Goal: Task Accomplishment & Management: Use online tool/utility

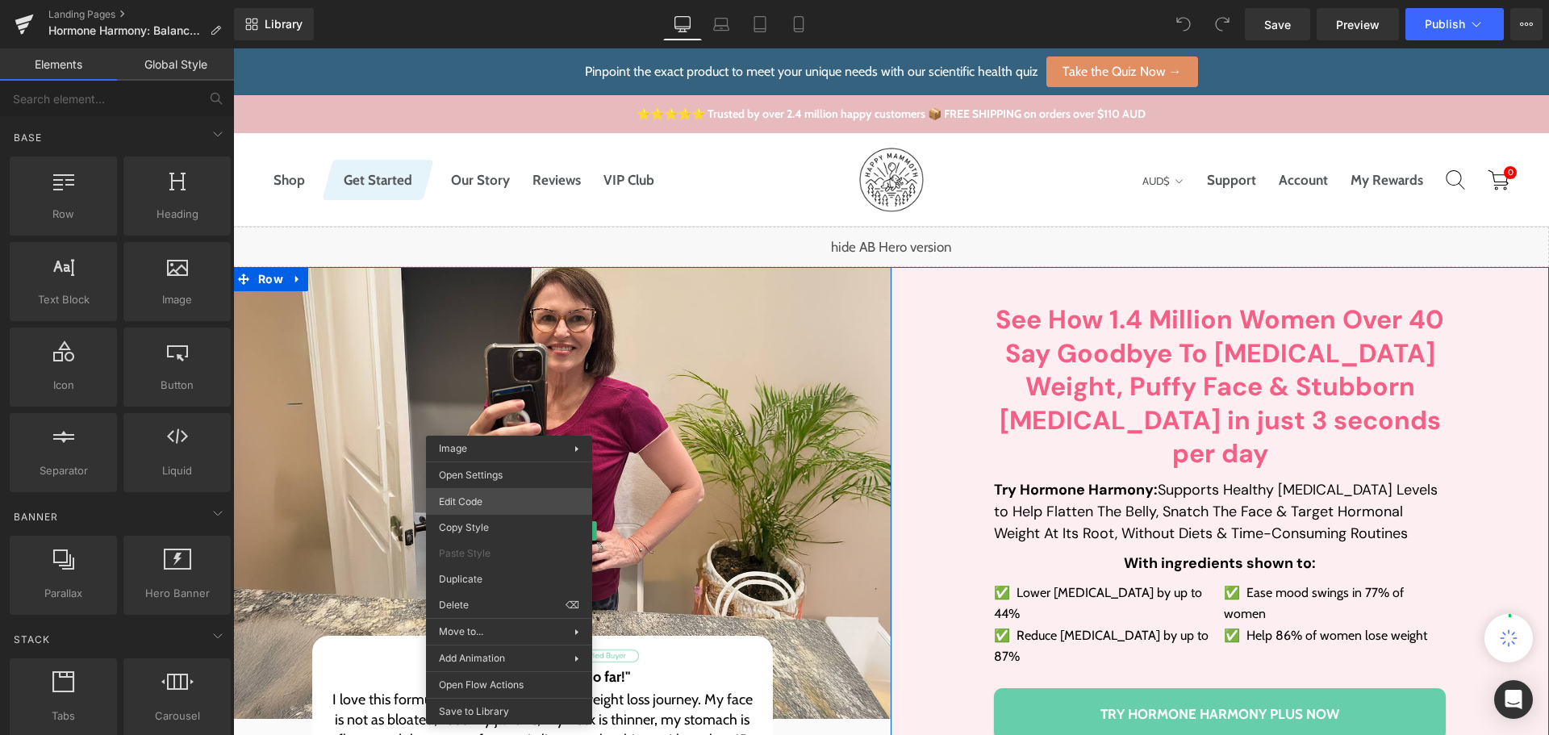
click at [491, 0] on div "You are previewing how the will restyle your page. You can not edit Elements in…" at bounding box center [774, 0] width 1549 height 0
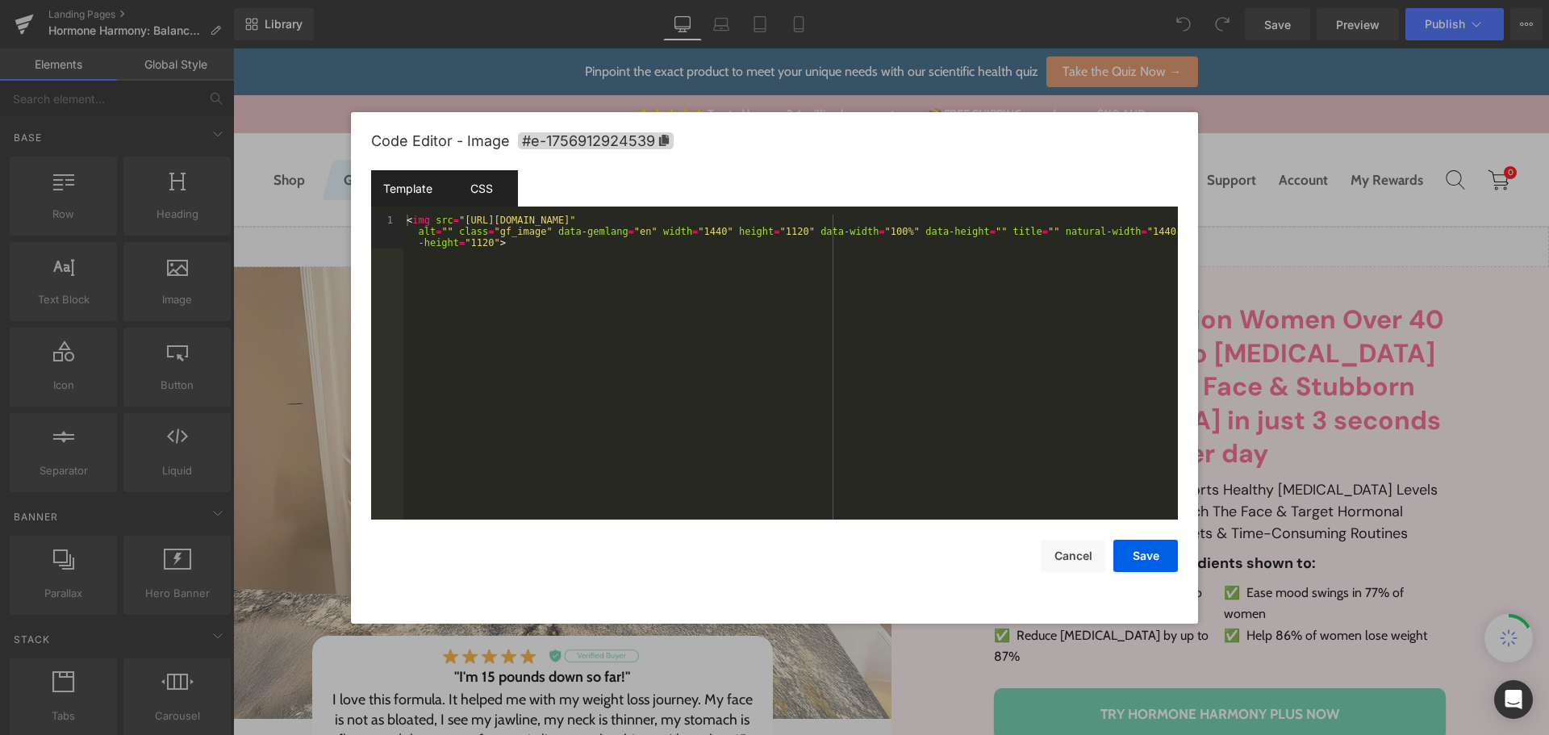
click at [477, 181] on div "CSS" at bounding box center [480, 188] width 73 height 36
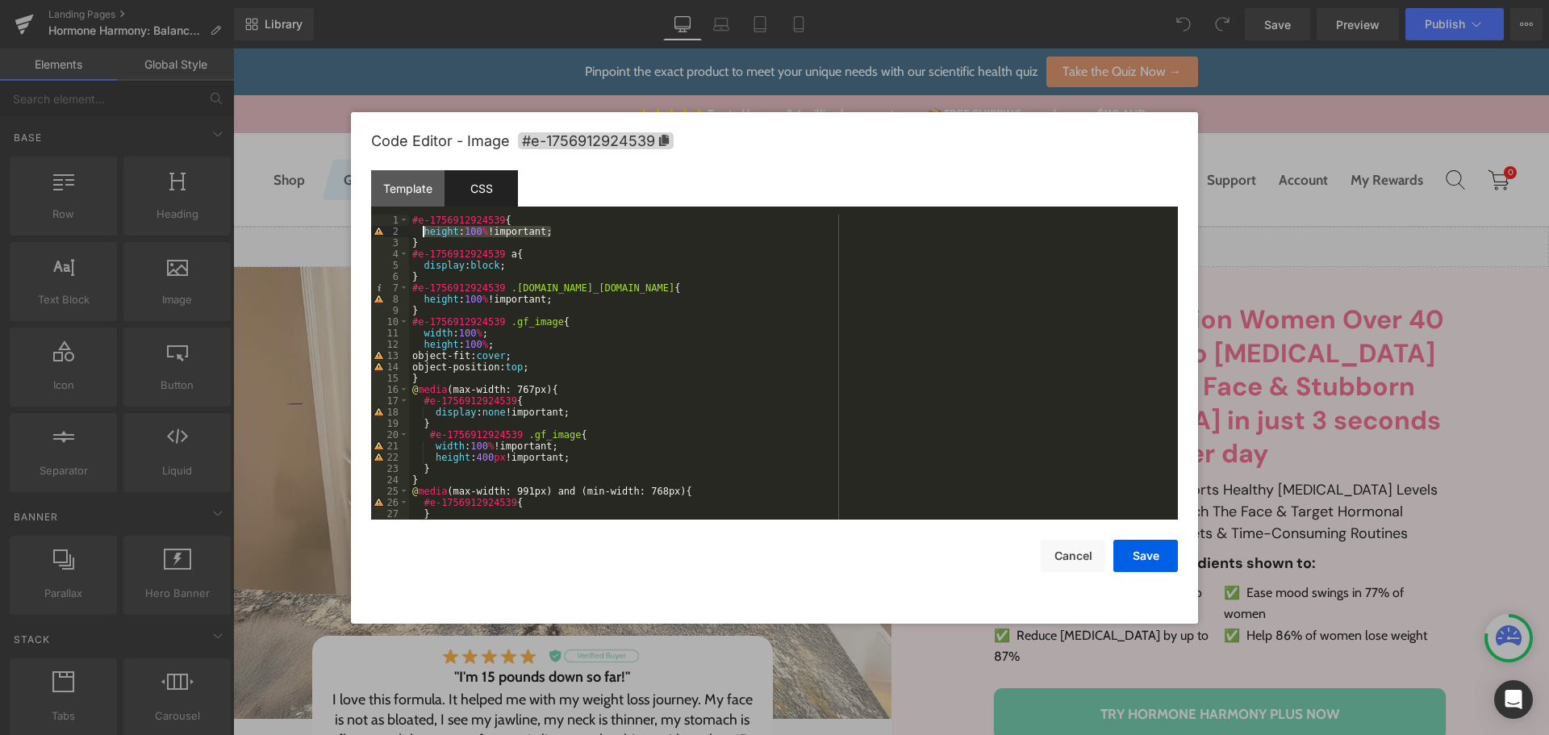
drag, startPoint x: 550, startPoint y: 235, endPoint x: 420, endPoint y: 235, distance: 129.9
click at [420, 235] on div "#e-1756912924539 { height : 100 % !important; } #e-1756912924539 a { display : …" at bounding box center [790, 378] width 762 height 327
click at [573, 315] on div "#e-1756912924539 { height : 100 % !important; } #e-1756912924539 a { display : …" at bounding box center [790, 378] width 762 height 327
click at [532, 340] on div "#e-1756912924539 { height : 100 % !important; } #e-1756912924539 a { display : …" at bounding box center [790, 378] width 762 height 327
click at [1064, 558] on button "Cancel" at bounding box center [1072, 556] width 65 height 32
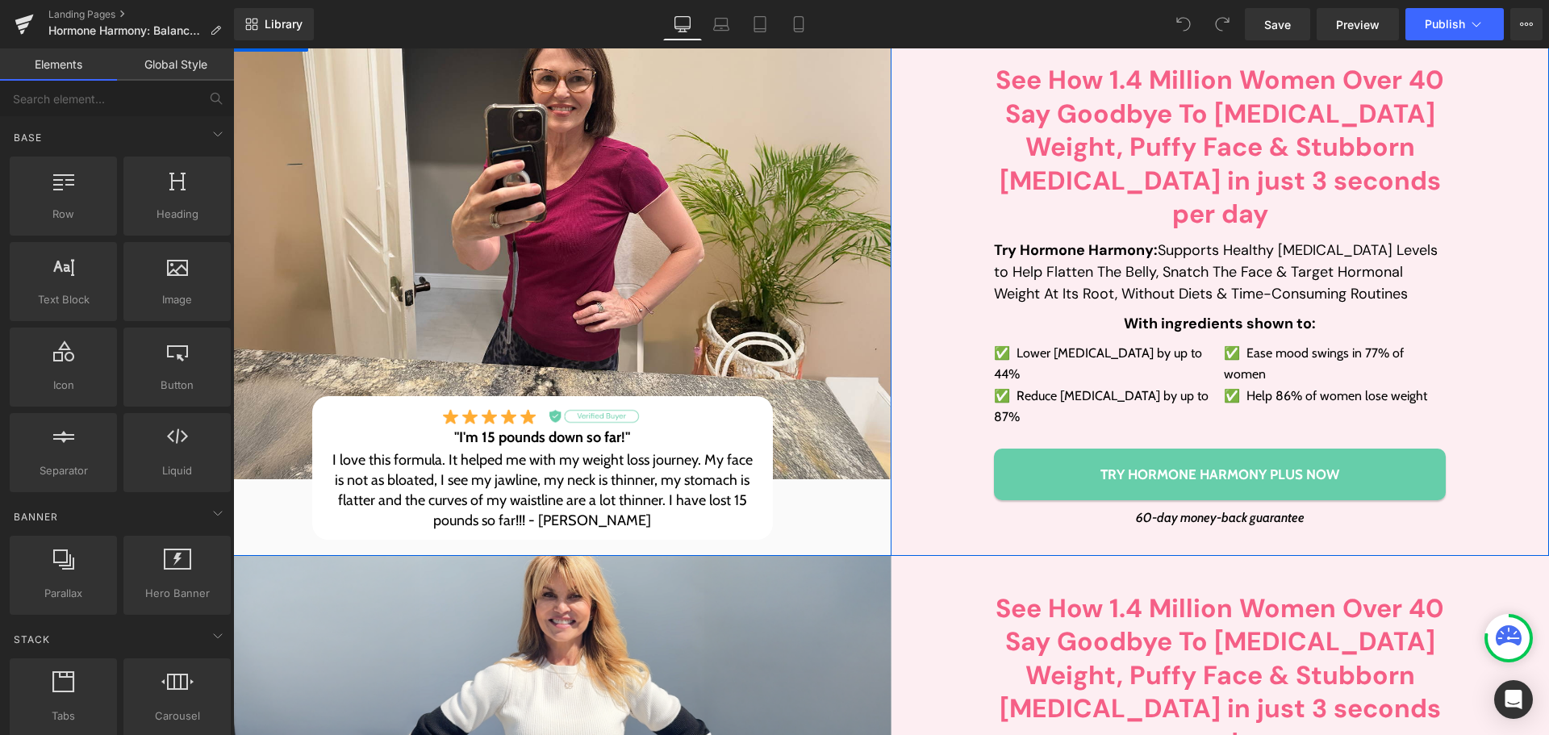
scroll to position [242, 0]
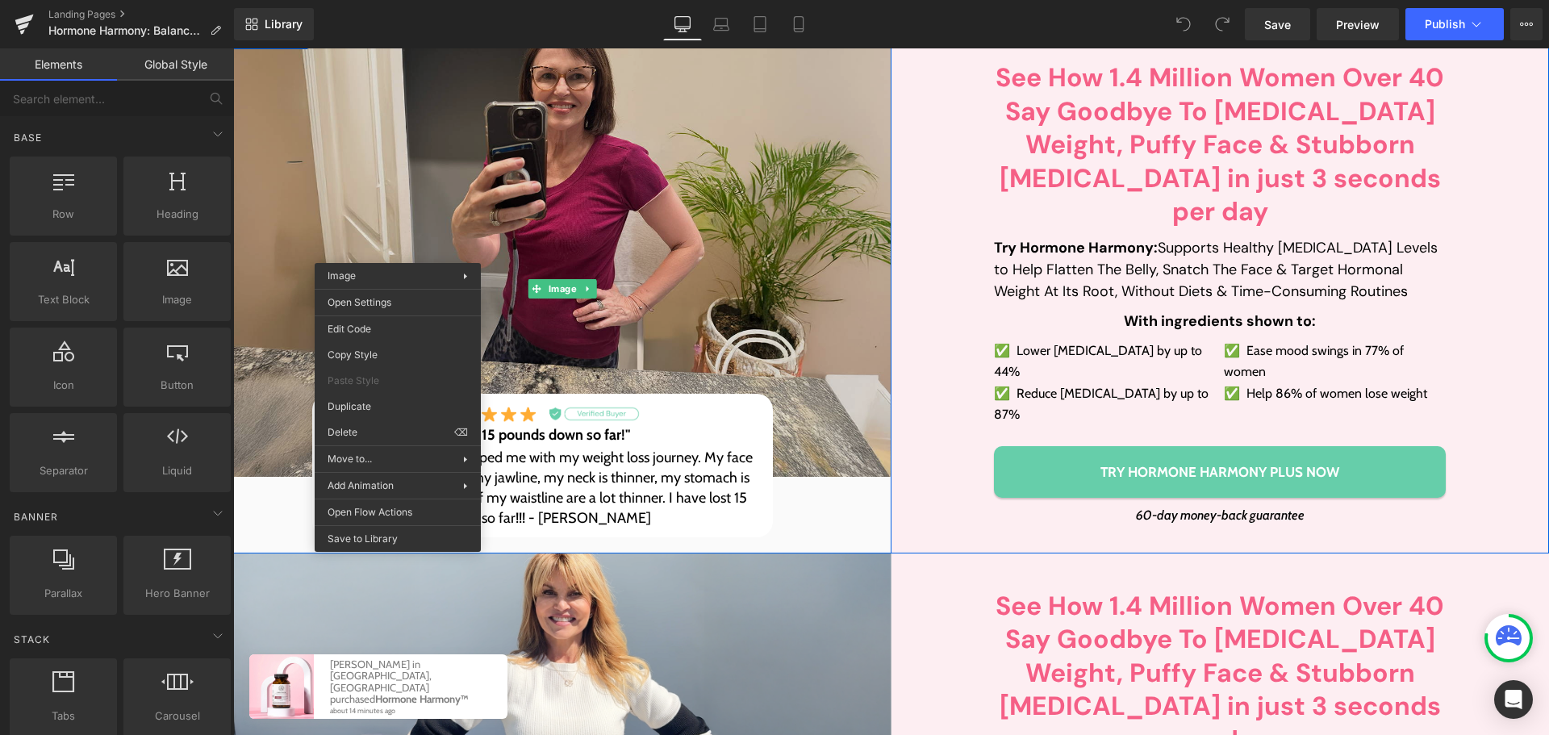
click at [836, 207] on img at bounding box center [562, 251] width 658 height 452
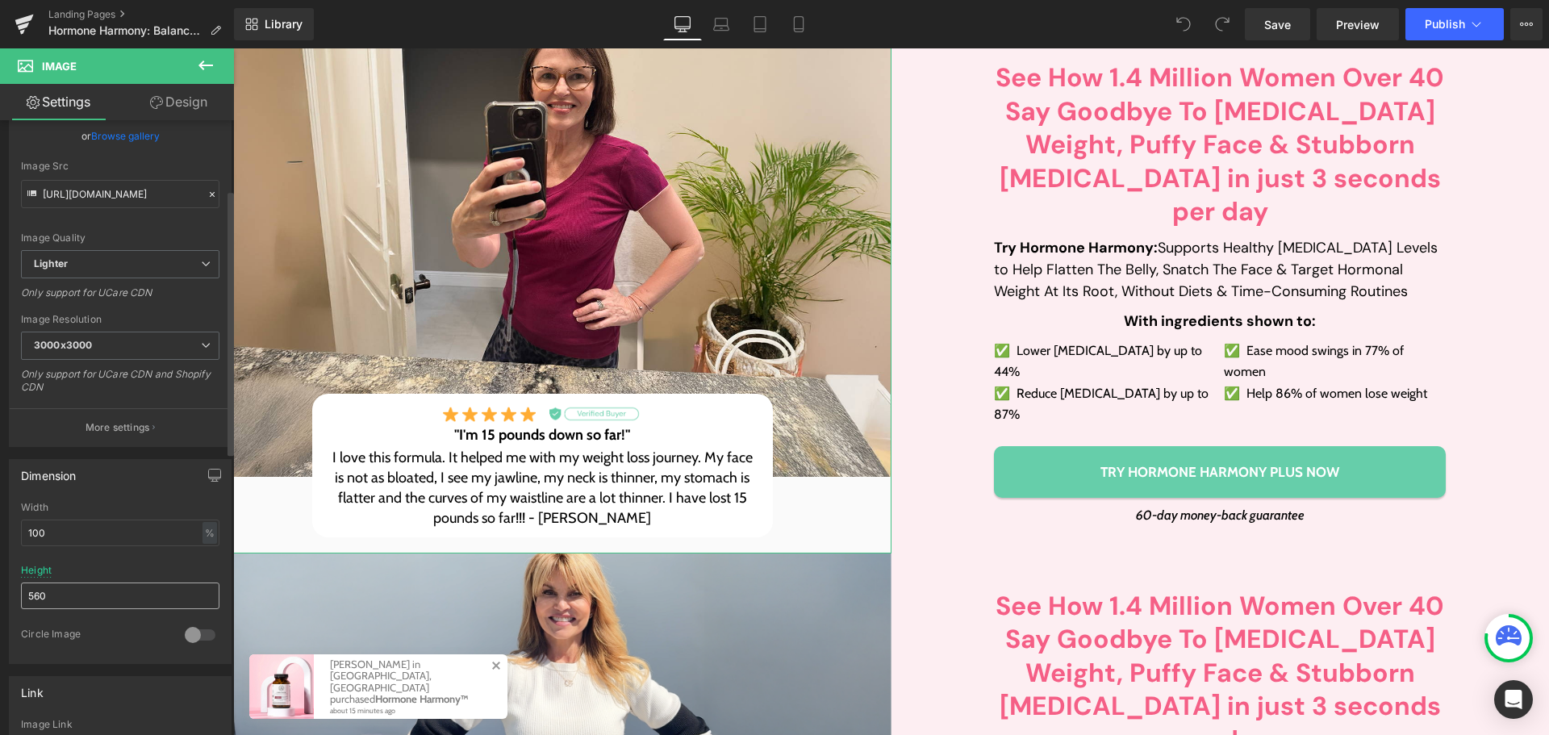
scroll to position [161, 0]
click at [61, 598] on input "560" at bounding box center [120, 586] width 198 height 27
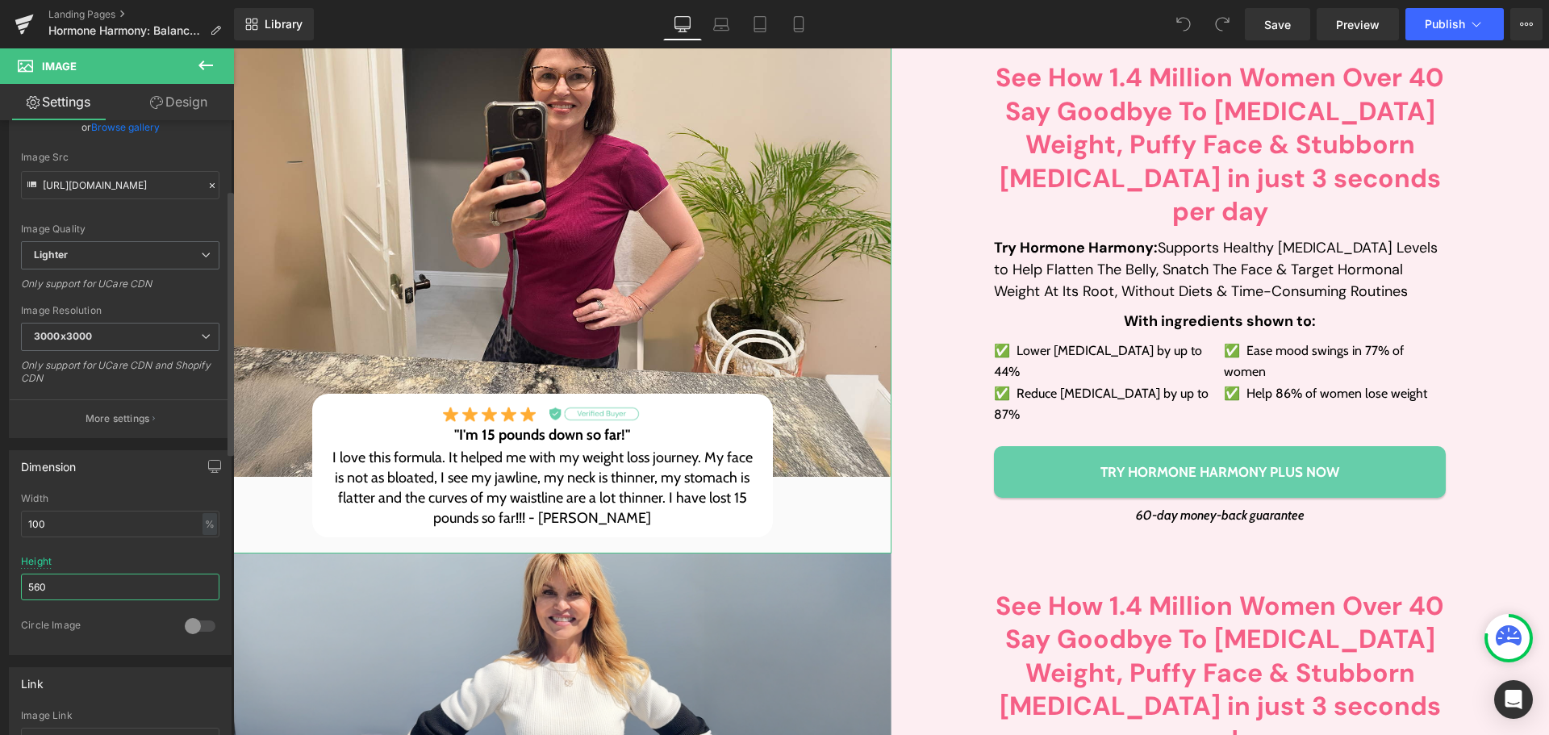
click at [61, 598] on input "560" at bounding box center [120, 586] width 198 height 27
type input "auto"
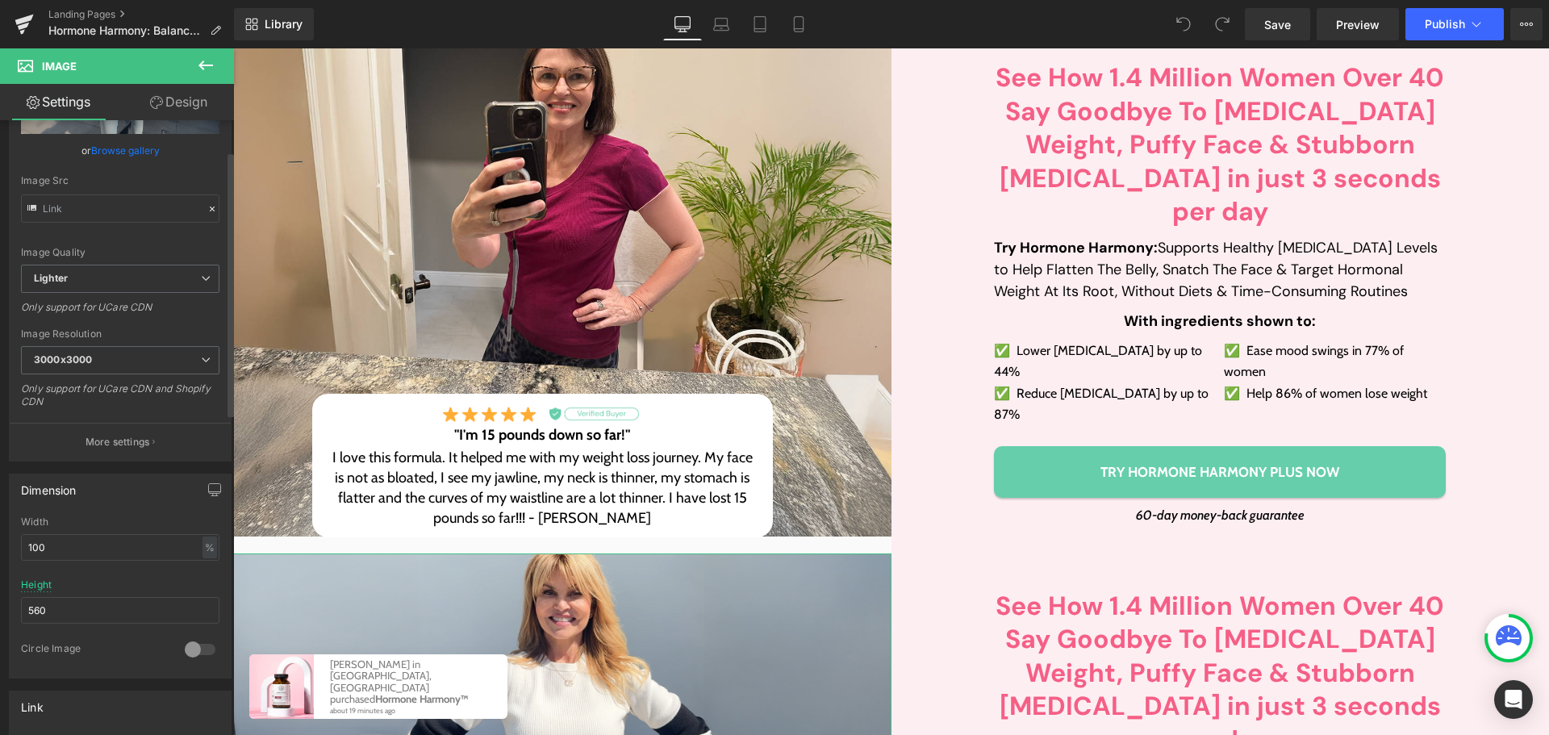
scroll to position [242, 0]
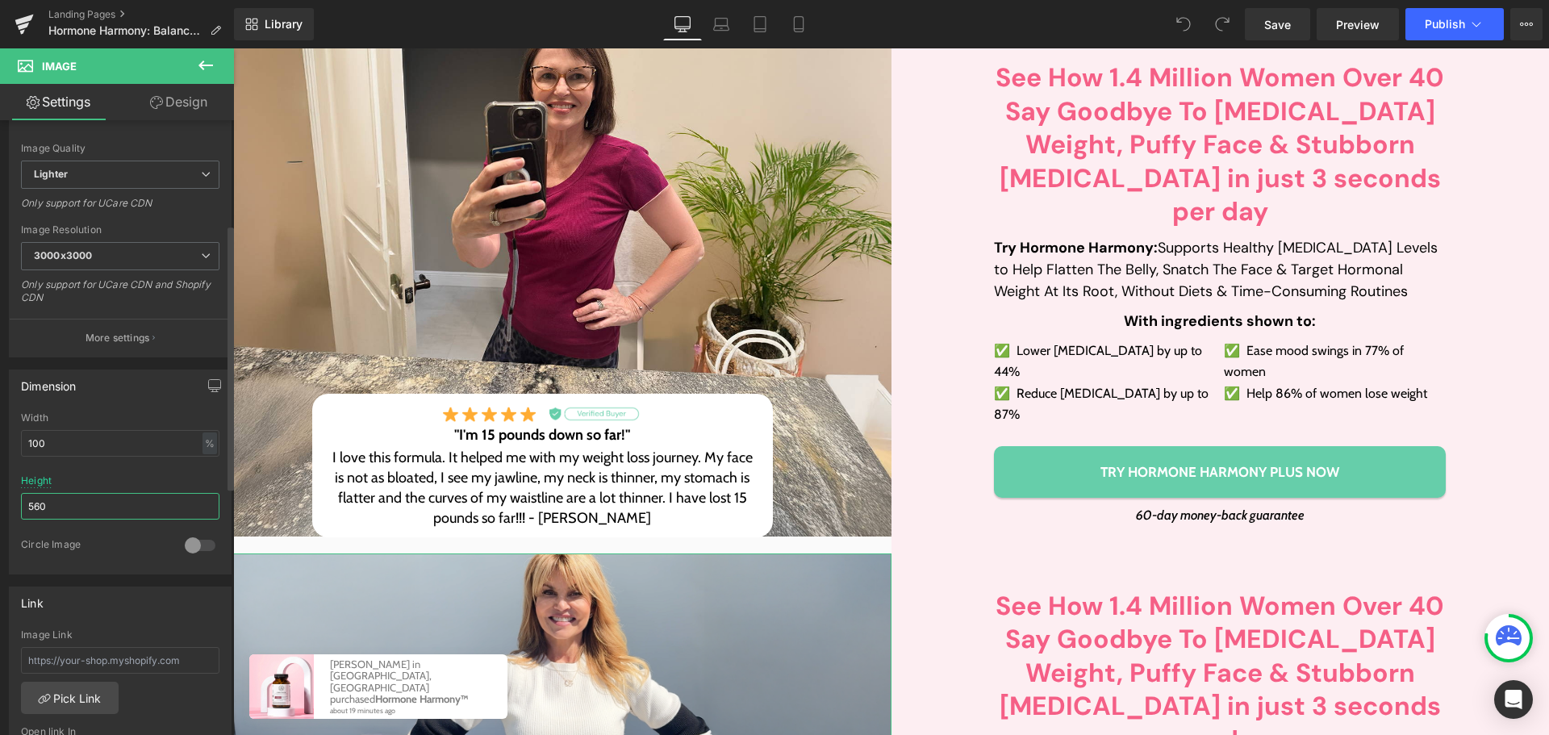
click at [82, 508] on input "560" at bounding box center [120, 506] width 198 height 27
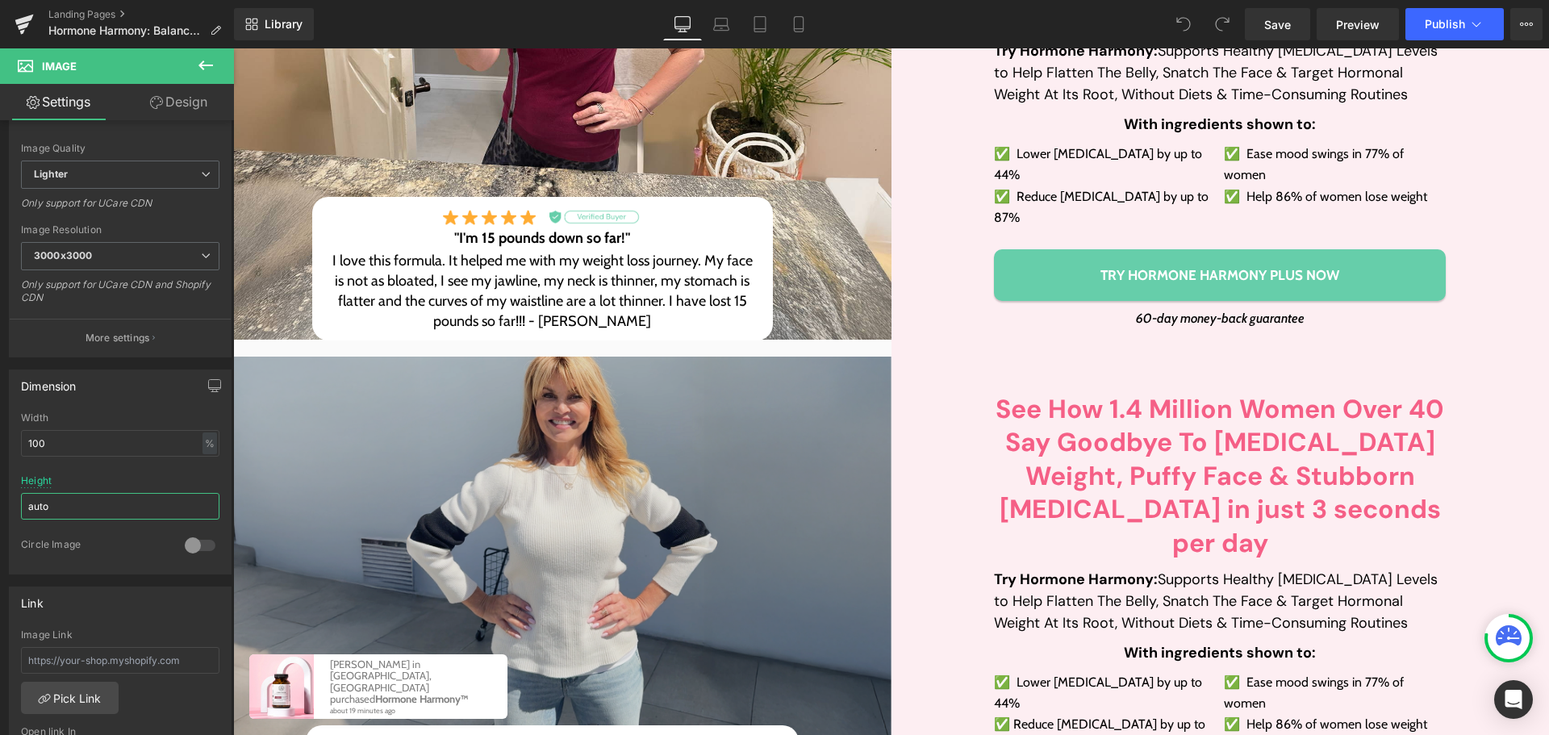
scroll to position [807, 0]
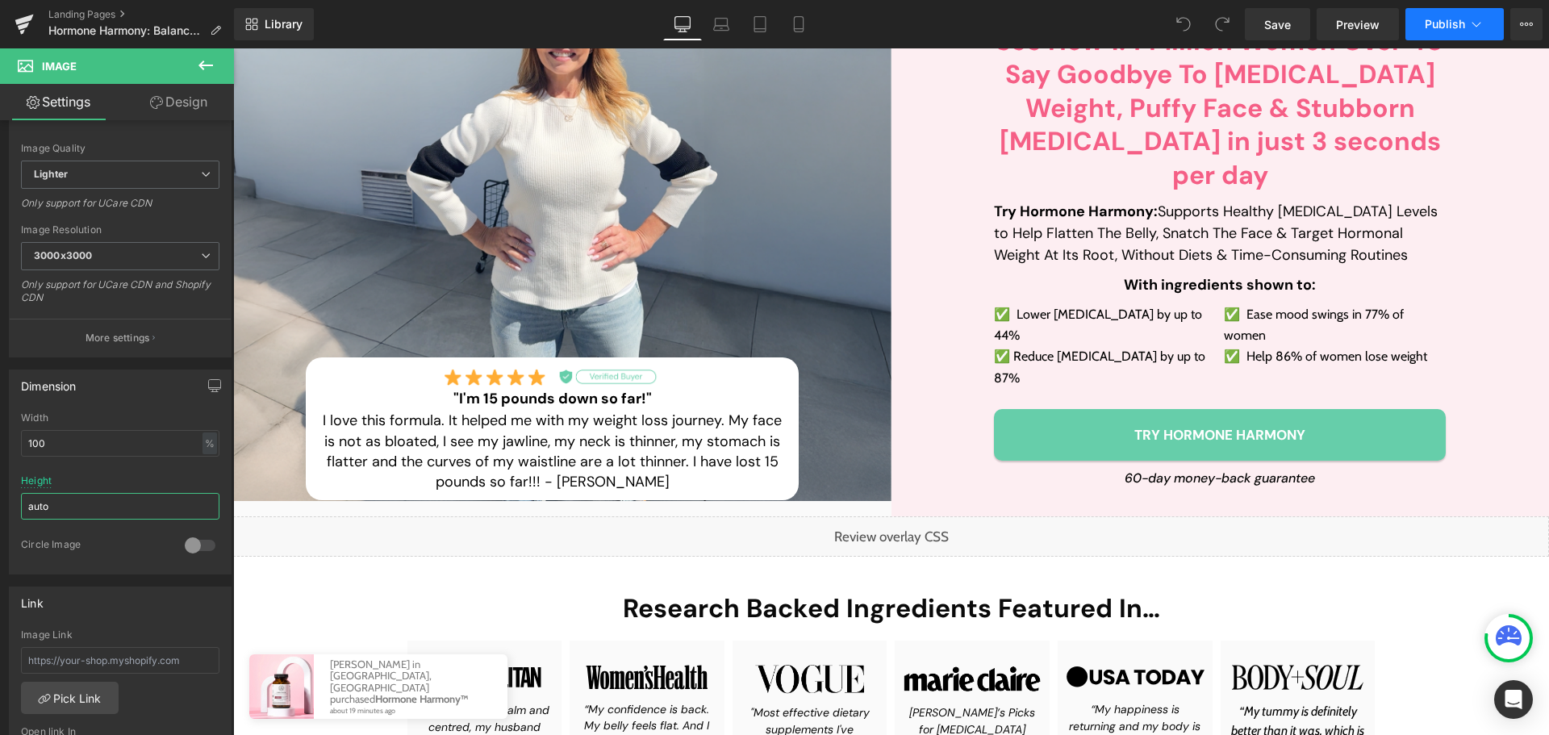
type input "auto"
click at [1428, 24] on span "Publish" at bounding box center [1444, 24] width 40 height 13
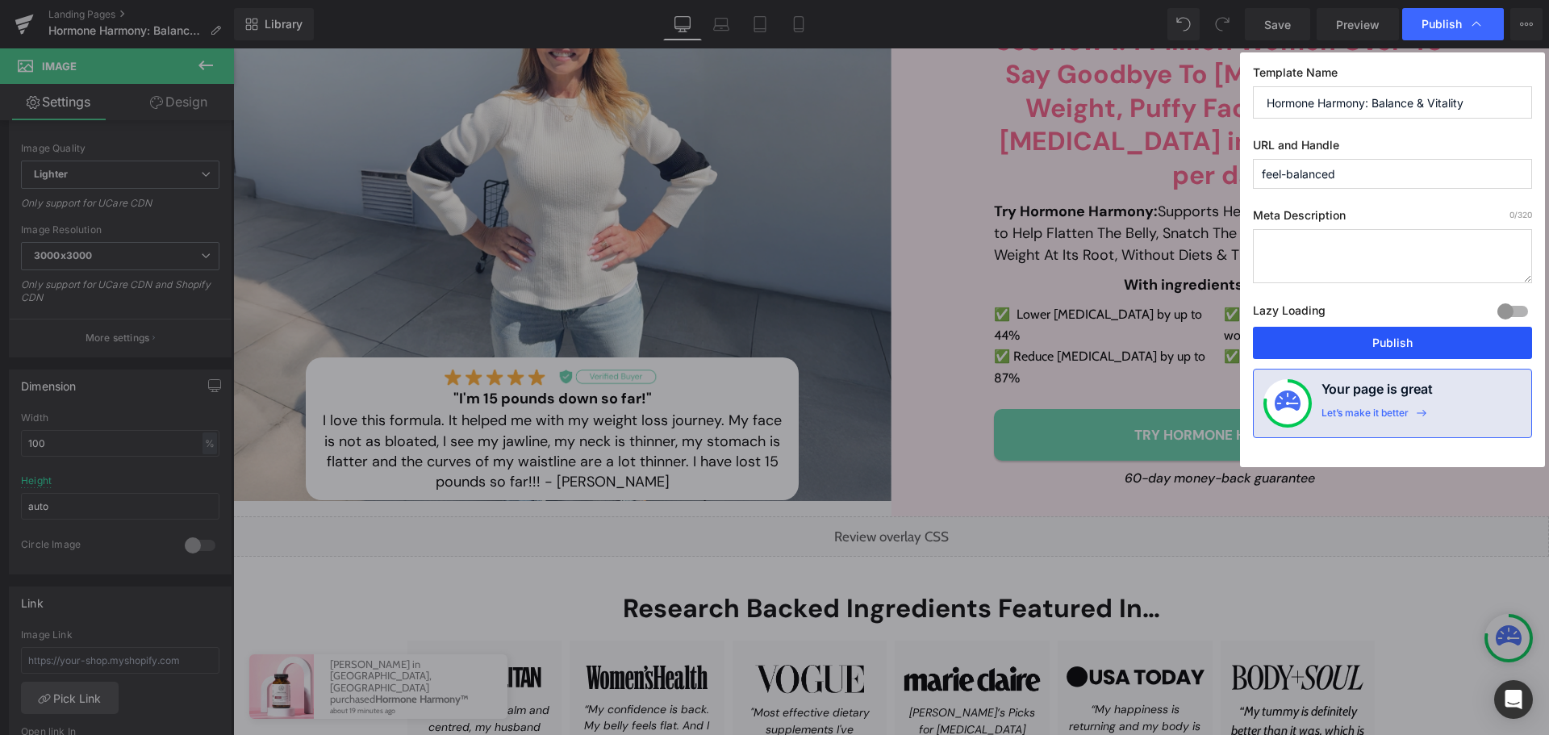
click at [1408, 336] on button "Publish" at bounding box center [1392, 343] width 279 height 32
